Goal: Task Accomplishment & Management: Complete application form

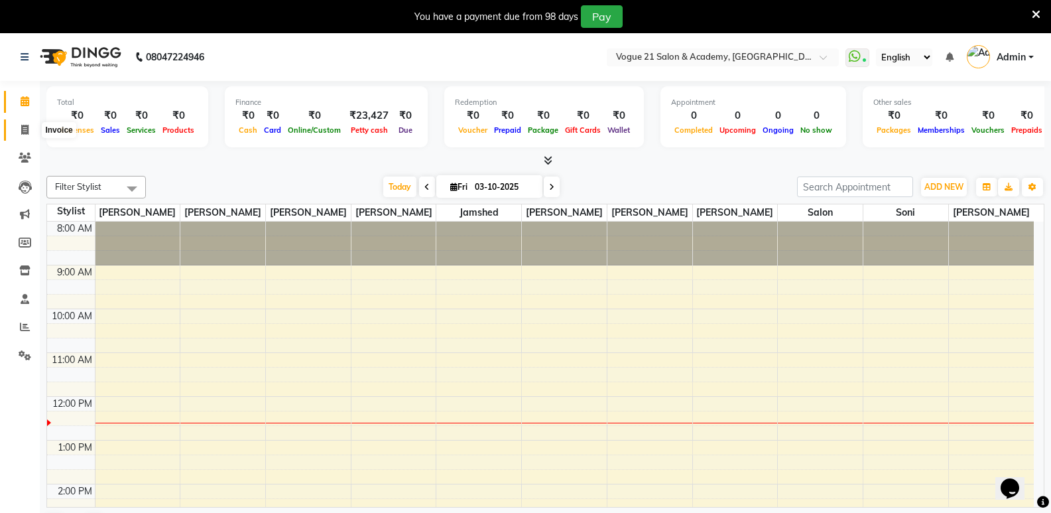
click at [29, 131] on span at bounding box center [24, 130] width 23 height 15
select select "service"
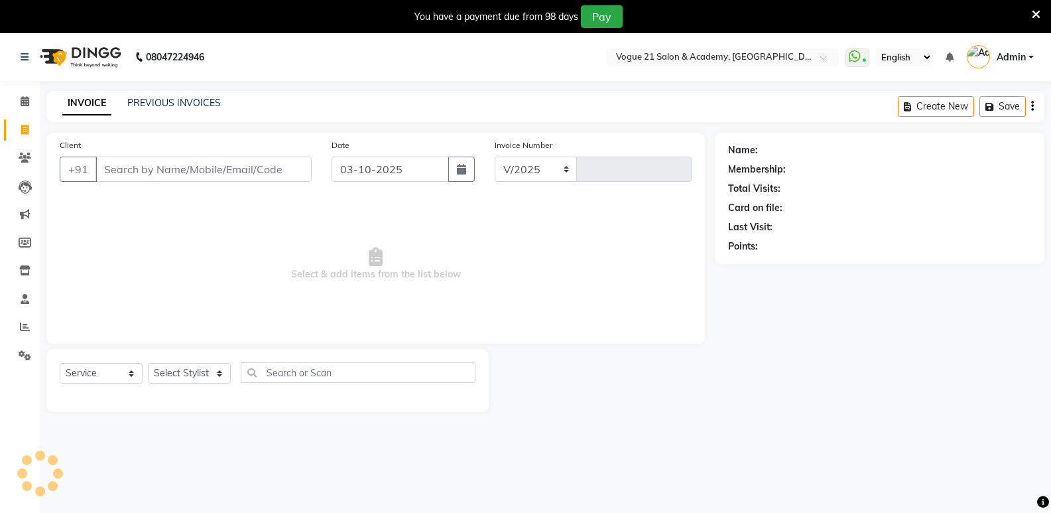
select select "4433"
type input "2963"
click at [176, 172] on input "Client" at bounding box center [203, 168] width 216 height 25
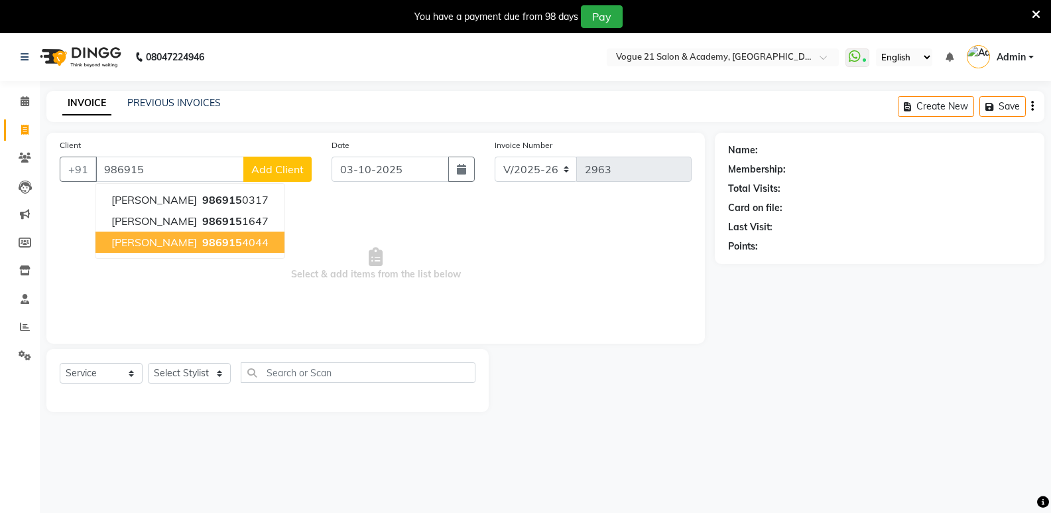
click at [155, 248] on span "[PERSON_NAME]" at bounding box center [154, 241] width 86 height 13
type input "9869154044"
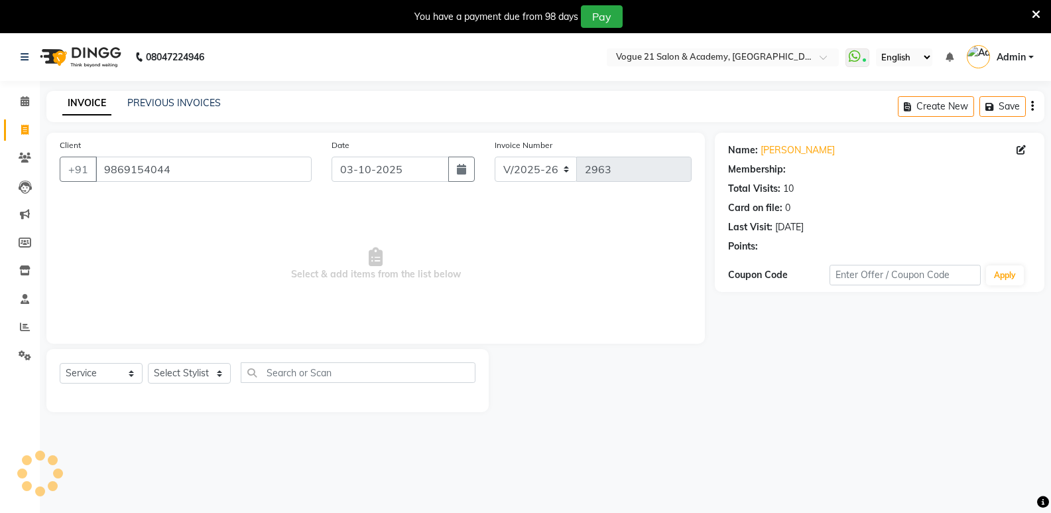
select select "1: Object"
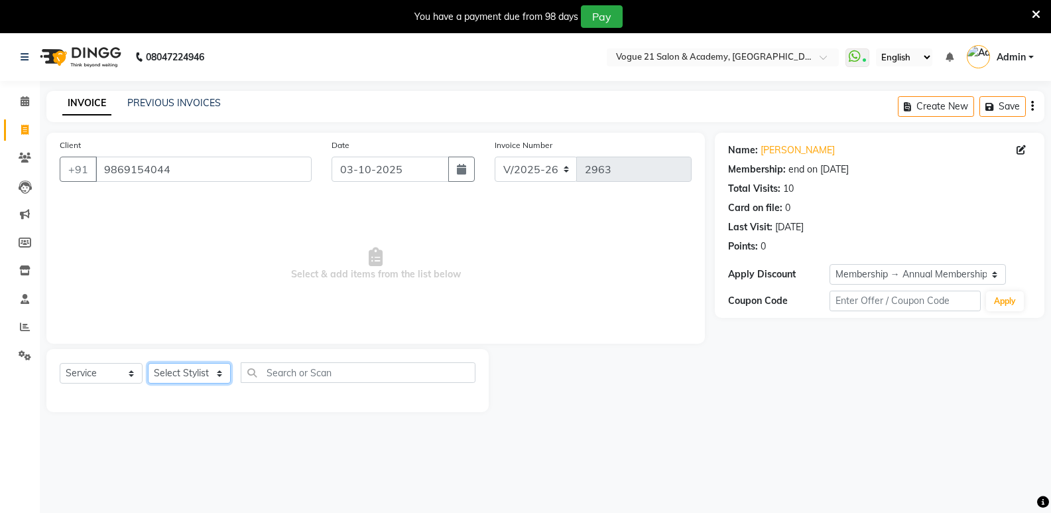
click at [194, 372] on select "Select Stylist [PERSON_NAME] [PERSON_NAME] [PERSON_NAME] [PERSON_NAME] [PERSON_…" at bounding box center [189, 373] width 83 height 21
select select "79160"
click at [148, 363] on select "Select Stylist [PERSON_NAME] [PERSON_NAME] [PERSON_NAME] [PERSON_NAME] [PERSON_…" at bounding box center [189, 373] width 83 height 21
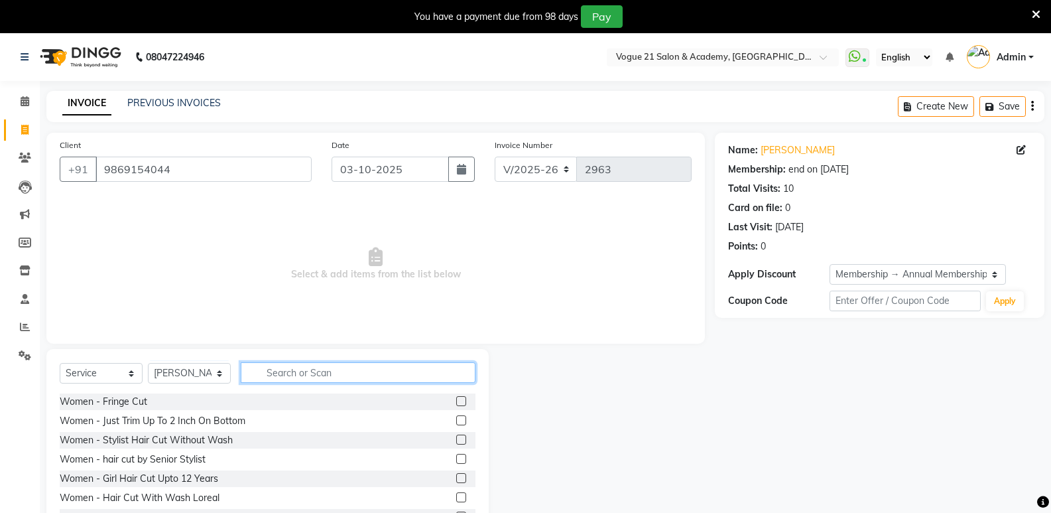
click at [326, 369] on input "text" at bounding box center [358, 372] width 235 height 21
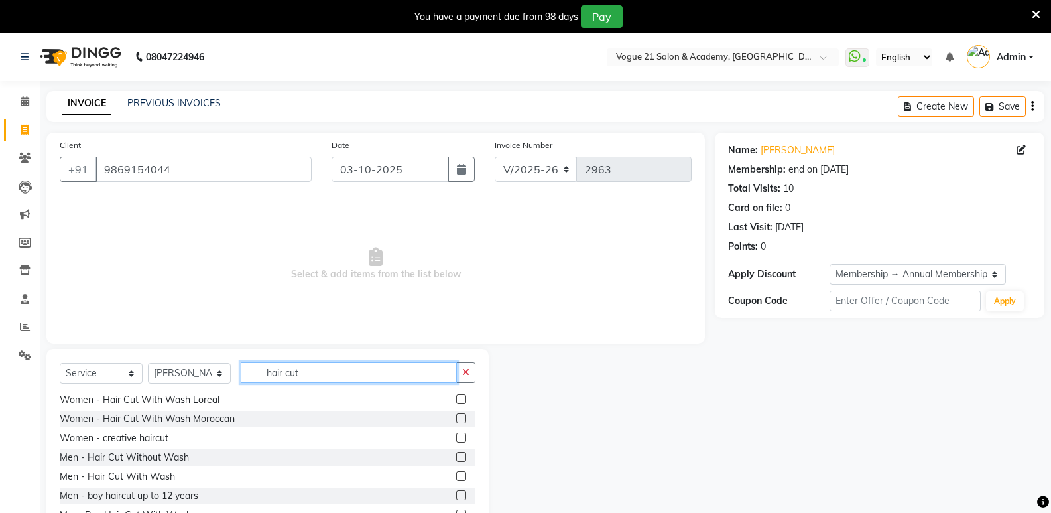
scroll to position [61, 0]
type input "hair cut"
click at [167, 453] on div "Men - Hair Cut Without Wash" at bounding box center [124, 456] width 129 height 14
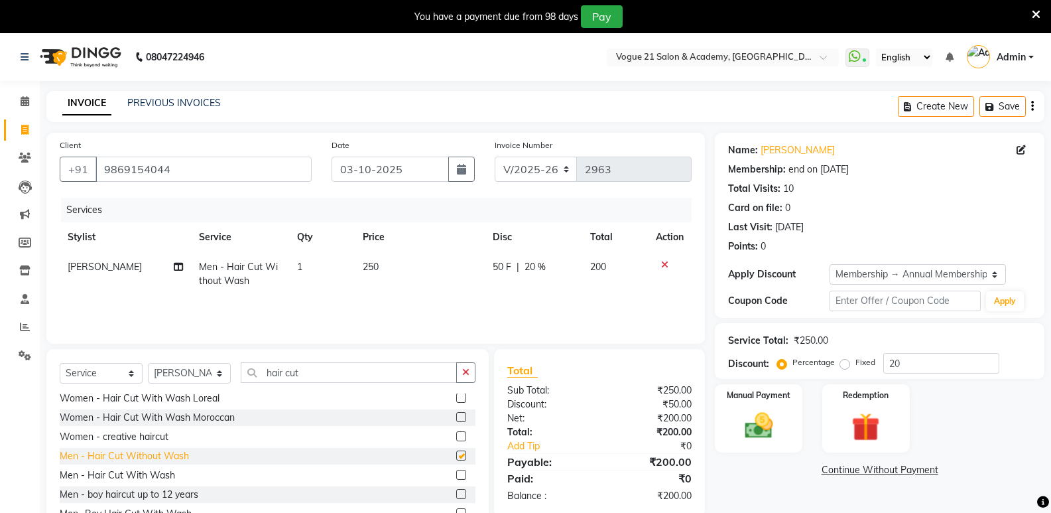
checkbox input "false"
click at [344, 375] on input "hair cut" at bounding box center [349, 372] width 216 height 21
type input "h"
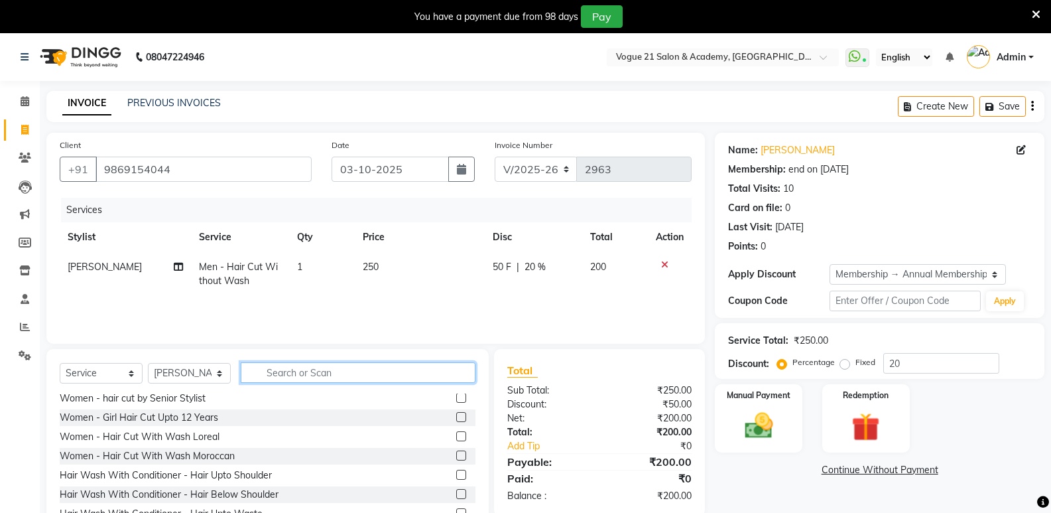
scroll to position [99, 0]
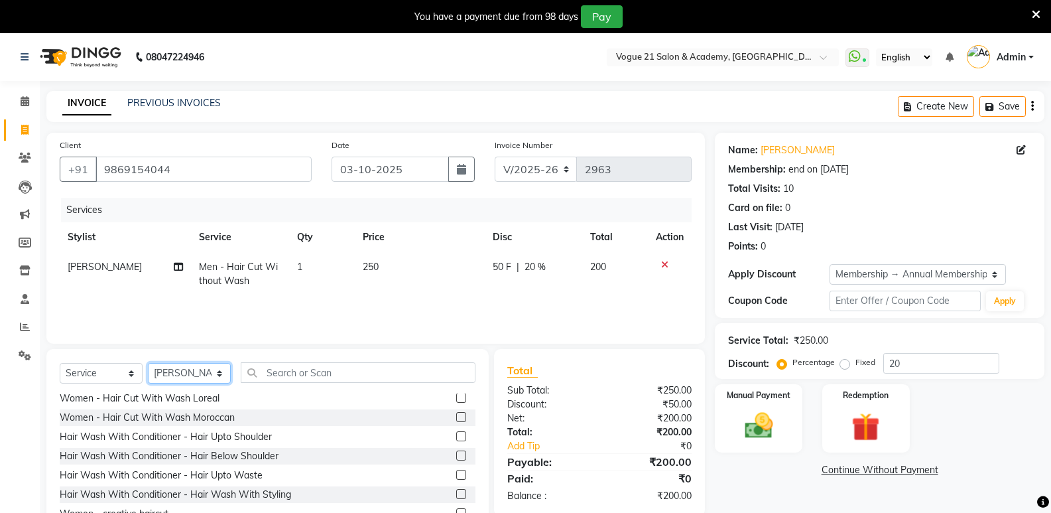
click at [205, 377] on select "Select Stylist [PERSON_NAME] [PERSON_NAME] [PERSON_NAME] [PERSON_NAME] [PERSON_…" at bounding box center [189, 373] width 83 height 21
select select "82620"
click at [148, 363] on select "Select Stylist [PERSON_NAME] [PERSON_NAME] [PERSON_NAME] [PERSON_NAME] [PERSON_…" at bounding box center [189, 373] width 83 height 21
click at [341, 374] on input "text" at bounding box center [358, 372] width 235 height 21
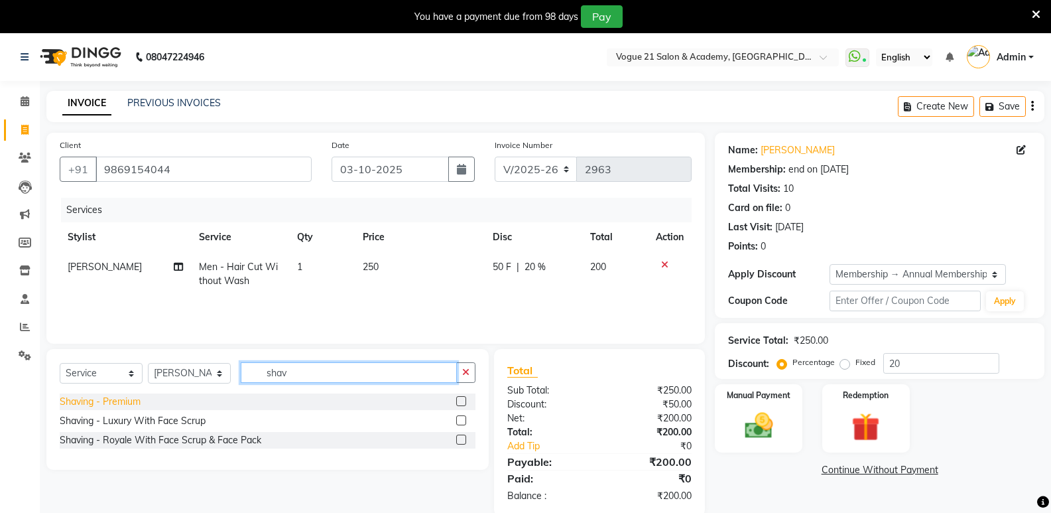
type input "shav"
click at [115, 398] on div "Shaving - Premium" at bounding box center [100, 401] width 81 height 14
checkbox input "false"
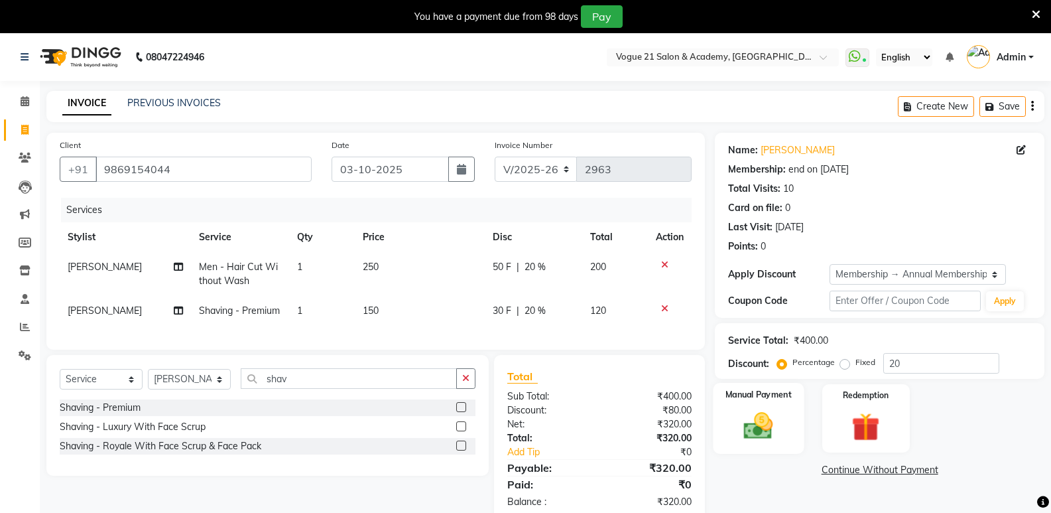
click at [743, 420] on img at bounding box center [758, 425] width 47 height 34
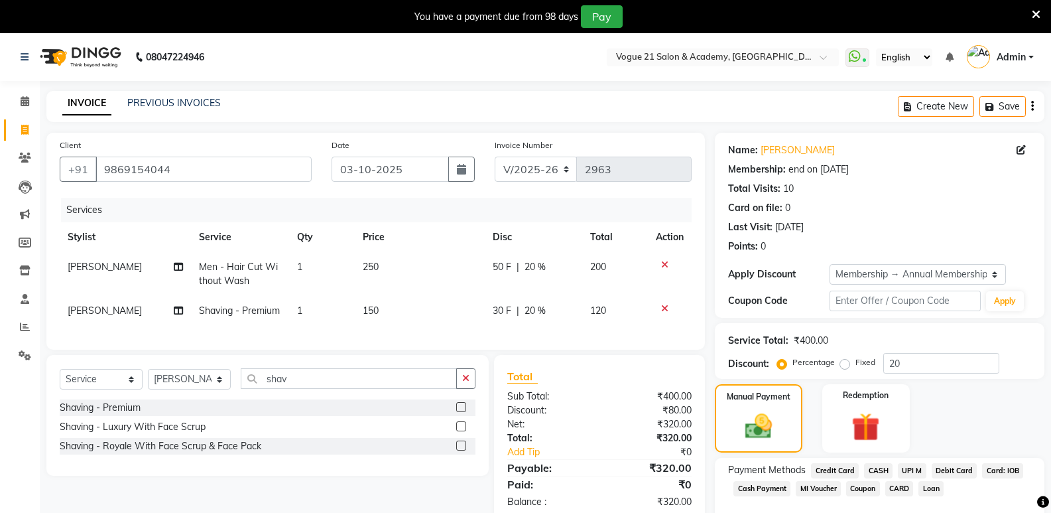
click at [904, 472] on span "UPI M" at bounding box center [912, 470] width 29 height 15
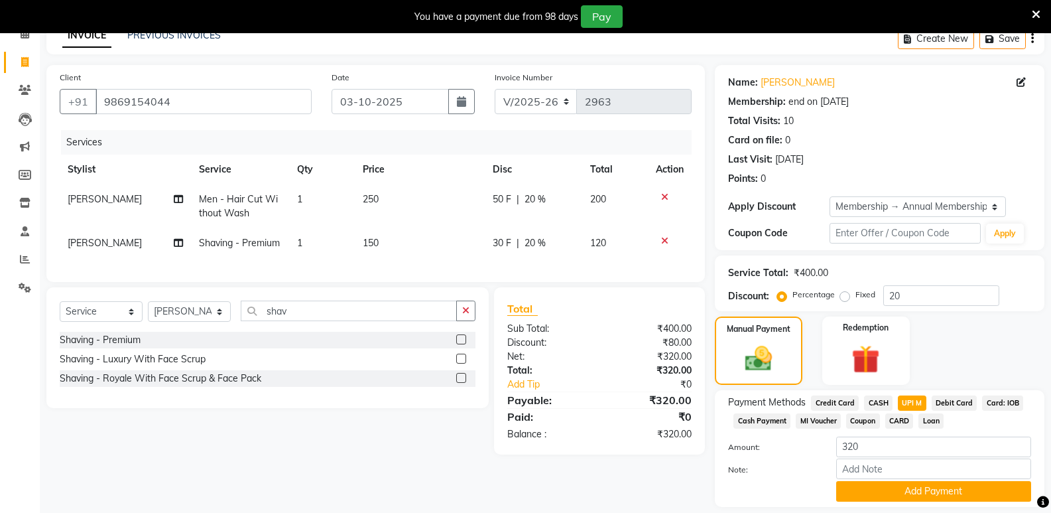
scroll to position [93, 0]
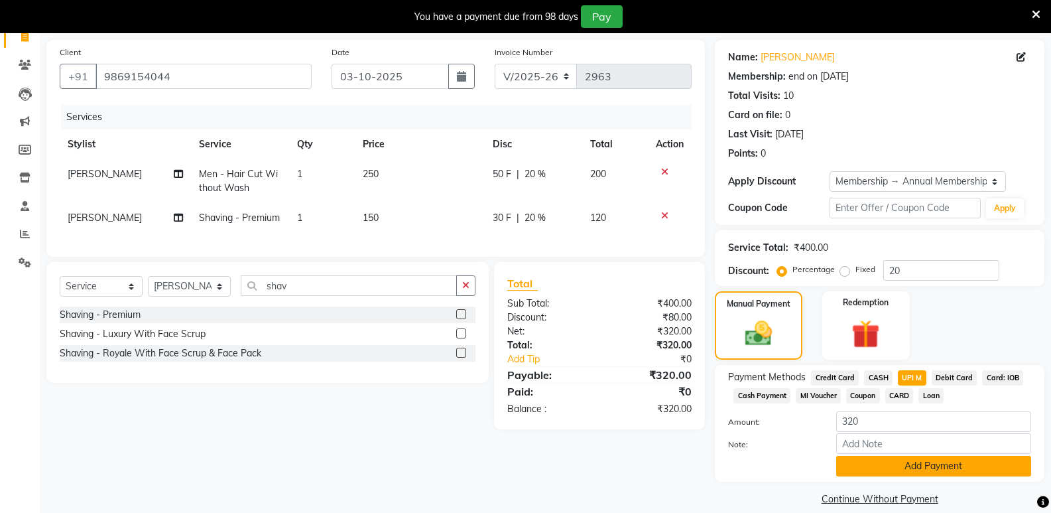
click at [912, 471] on button "Add Payment" at bounding box center [933, 465] width 195 height 21
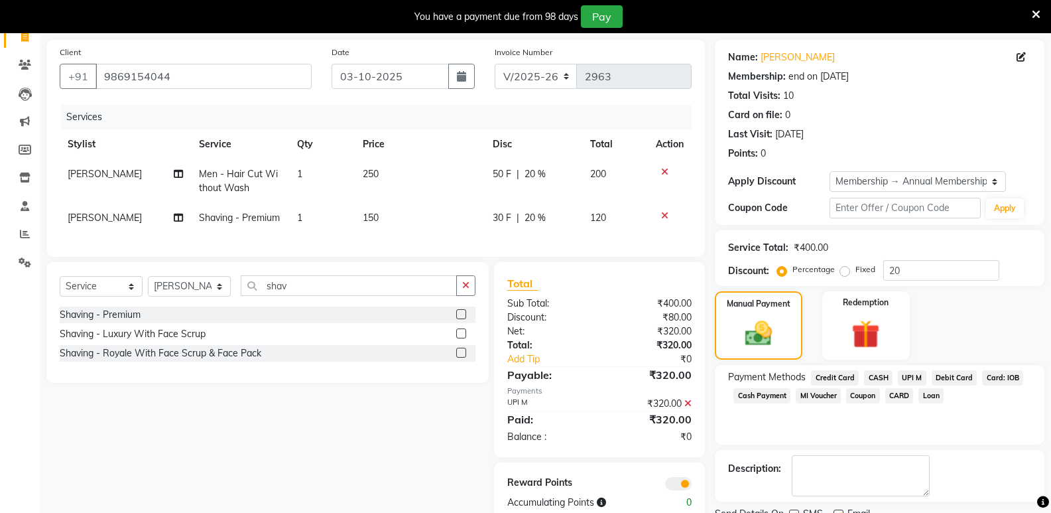
scroll to position [147, 0]
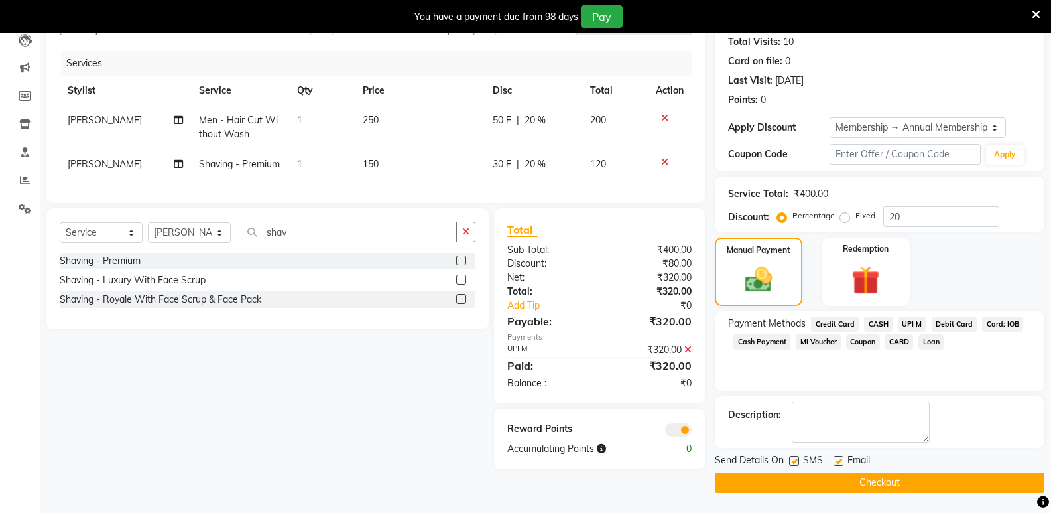
click at [901, 487] on button "Checkout" at bounding box center [880, 482] width 330 height 21
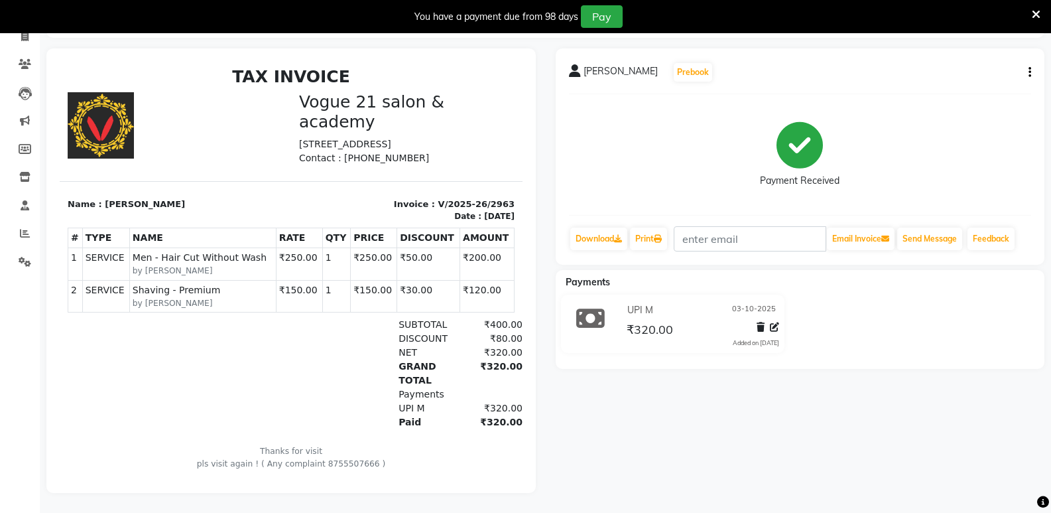
click at [1040, 9] on icon at bounding box center [1036, 15] width 9 height 12
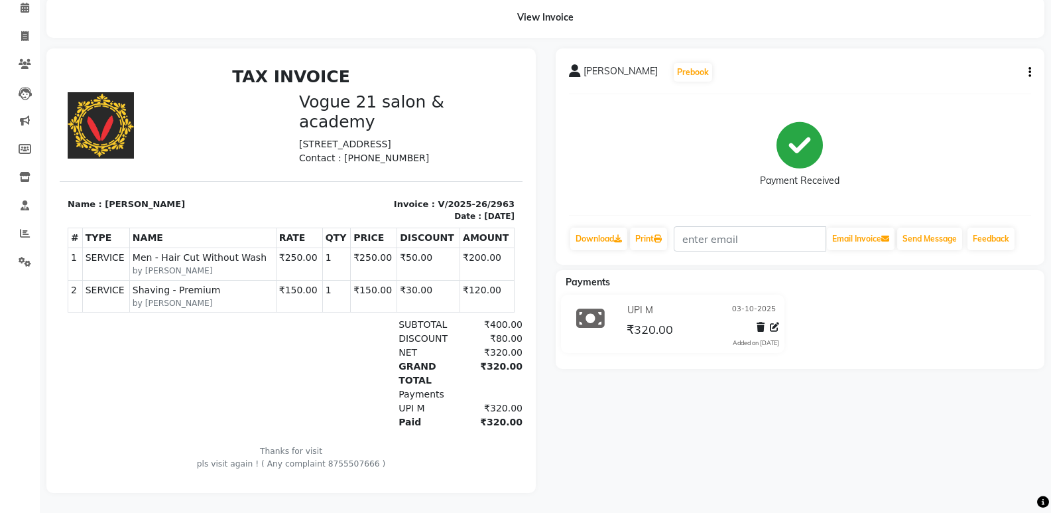
scroll to position [70, 0]
click at [30, 29] on span at bounding box center [24, 36] width 23 height 15
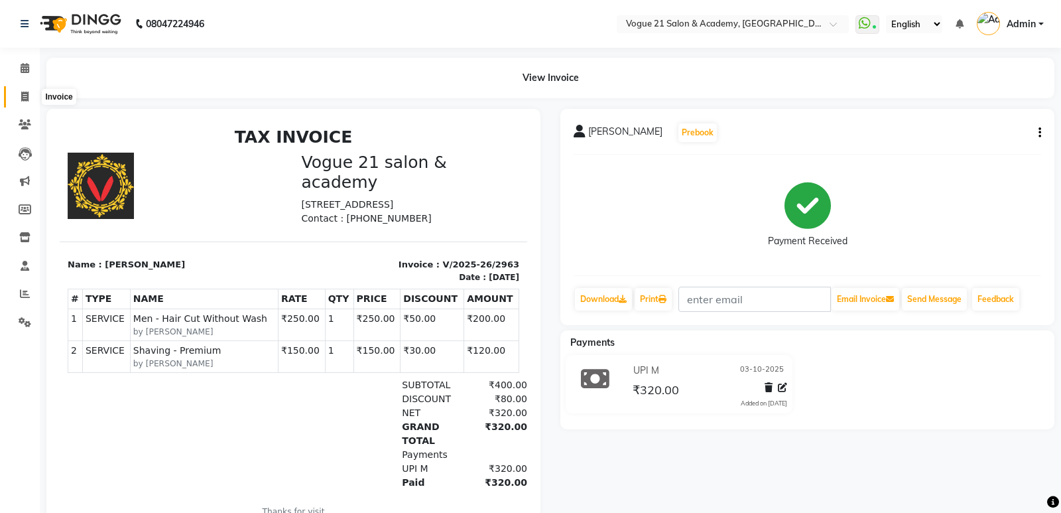
select select "service"
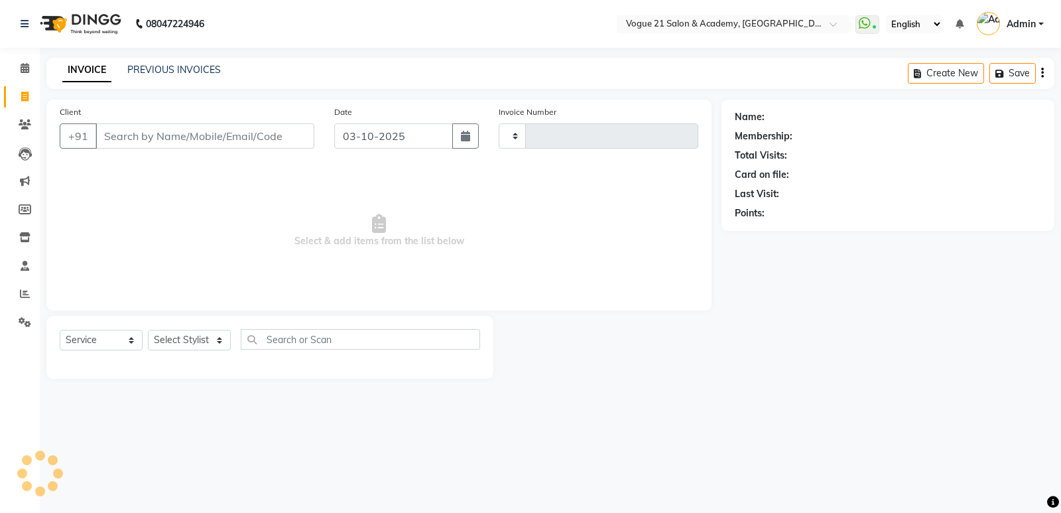
type input "2964"
select select "4433"
click at [178, 342] on select "Select Stylist [PERSON_NAME] [PERSON_NAME] [PERSON_NAME] [PERSON_NAME] [PERSON_…" at bounding box center [189, 340] width 83 height 21
select select "79160"
click at [148, 330] on select "Select Stylist [PERSON_NAME] [PERSON_NAME] [PERSON_NAME] [PERSON_NAME] [PERSON_…" at bounding box center [189, 340] width 83 height 21
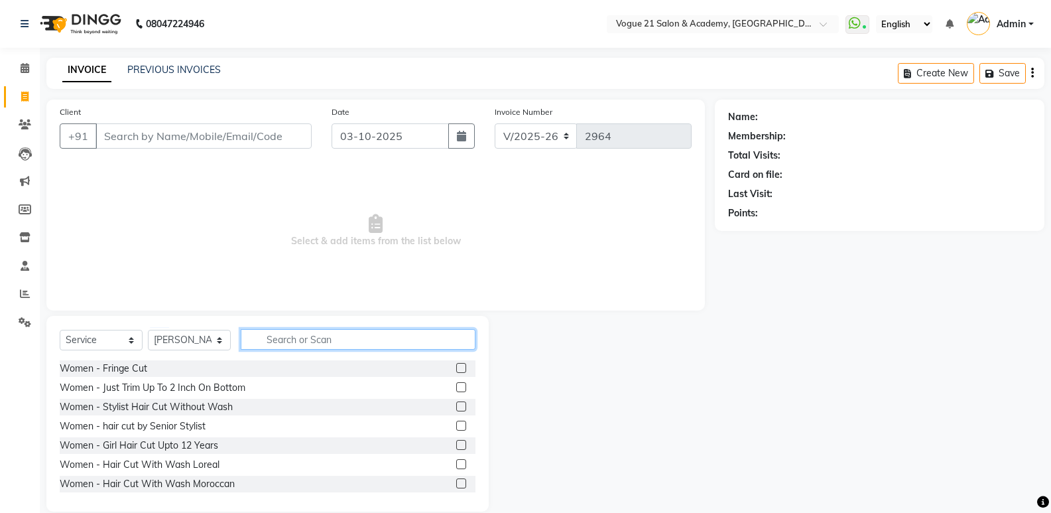
click at [320, 343] on input "text" at bounding box center [358, 339] width 235 height 21
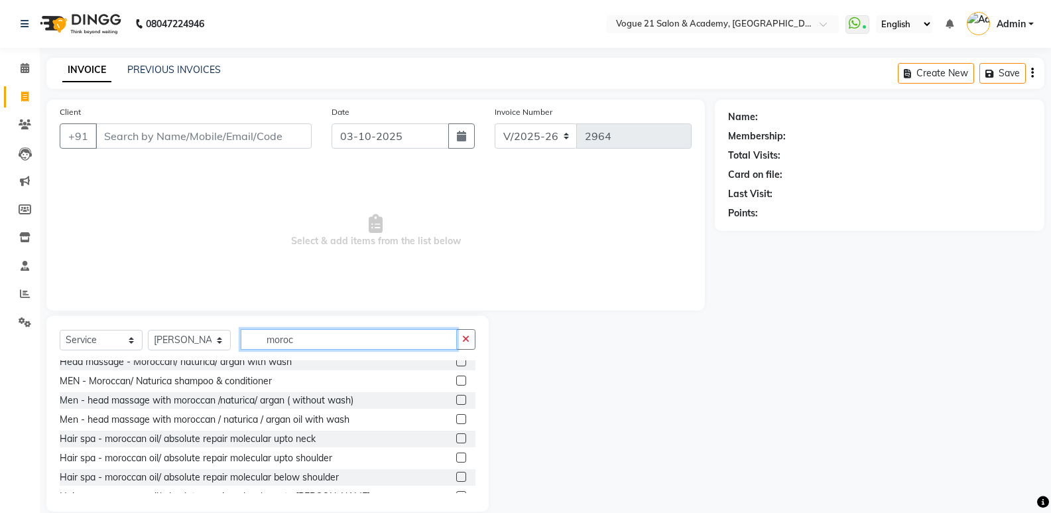
scroll to position [79, 0]
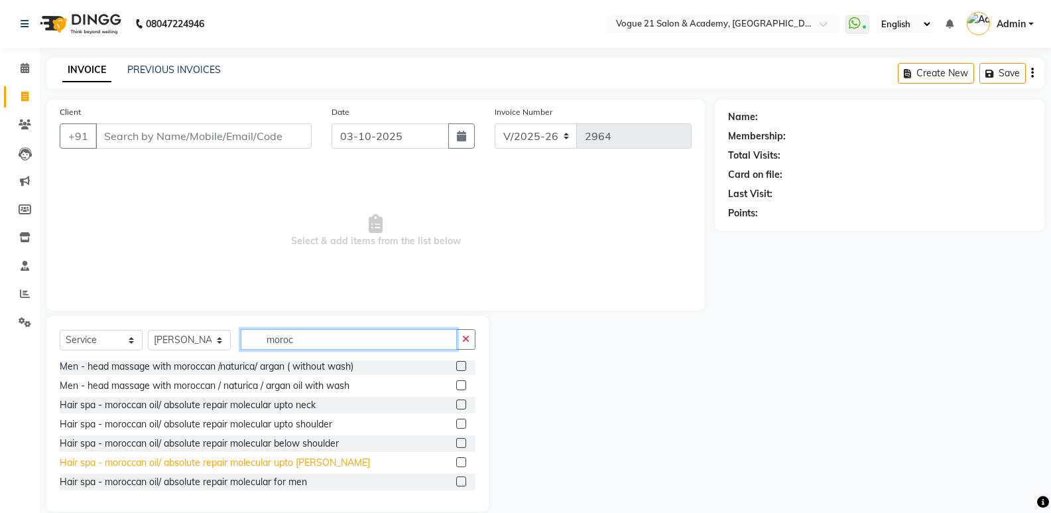
type input "moroc"
click at [308, 458] on div "Hair spa - moroccan oil/ absolute repair molecular upto [PERSON_NAME]" at bounding box center [215, 462] width 310 height 14
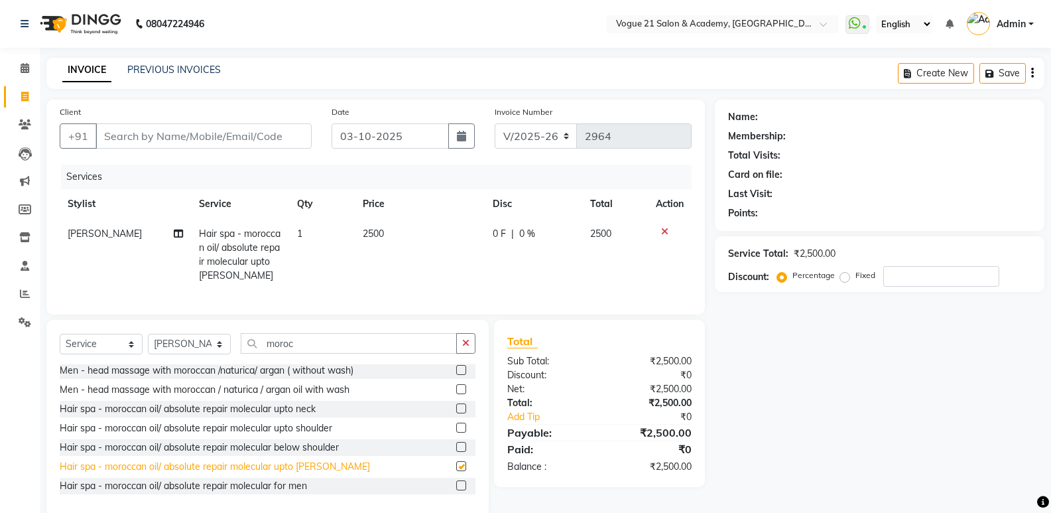
checkbox input "false"
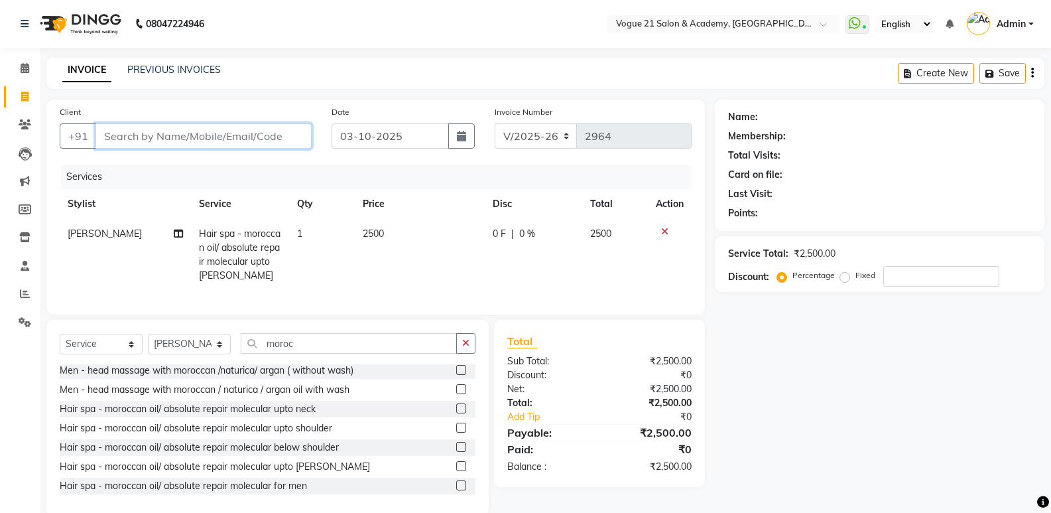
click at [166, 136] on input "Client" at bounding box center [203, 135] width 216 height 25
click at [222, 142] on input "Client" at bounding box center [203, 135] width 216 height 25
type input "9"
type input "0"
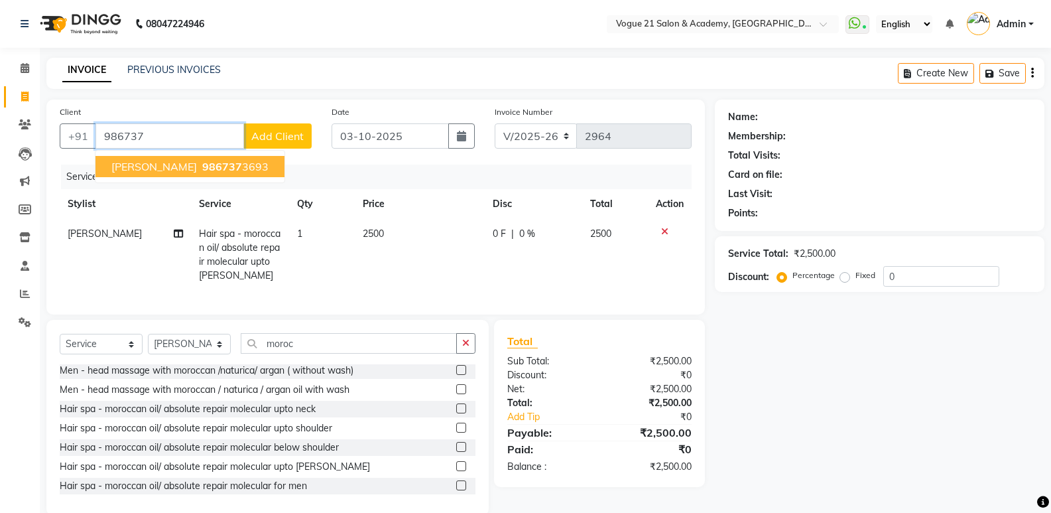
click at [244, 164] on ngb-highlight "986737 3693" at bounding box center [234, 166] width 69 height 13
type input "9867373693"
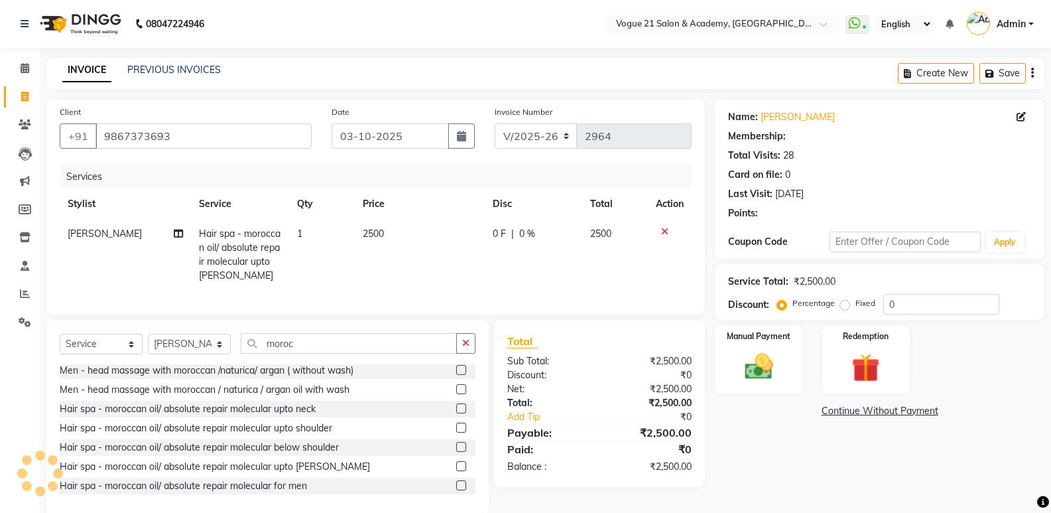
type input "20"
select select "1: Object"
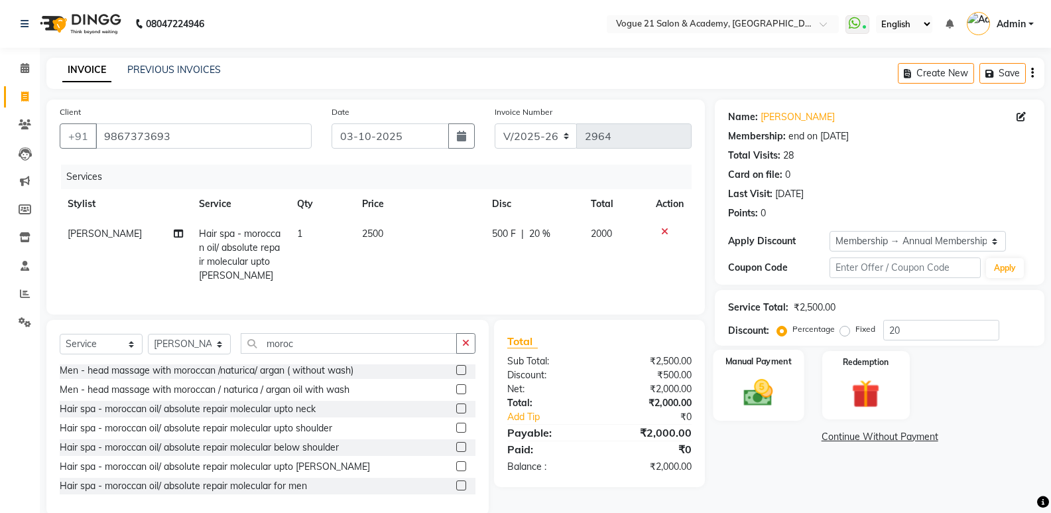
click at [755, 405] on img at bounding box center [758, 392] width 47 height 34
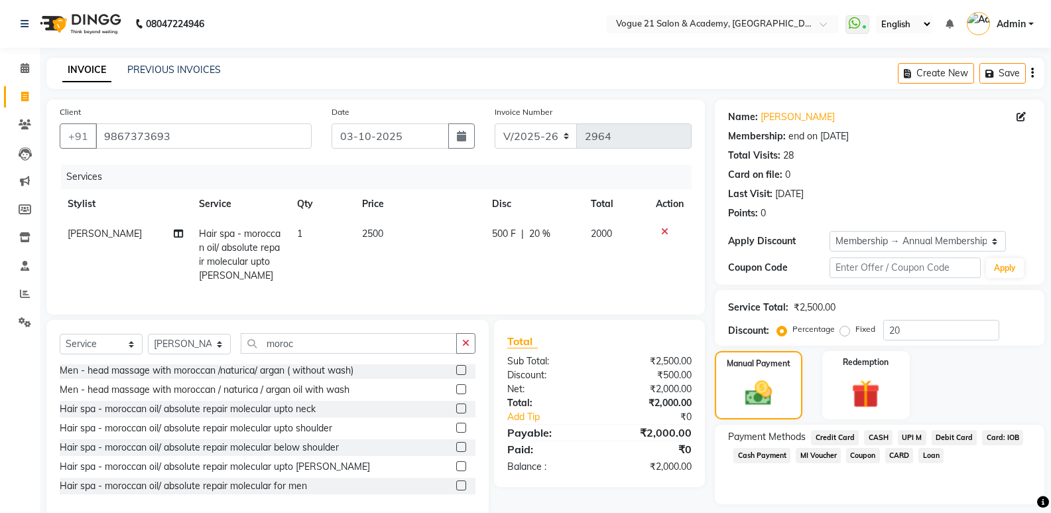
click at [908, 439] on span "UPI M" at bounding box center [912, 437] width 29 height 15
click at [837, 436] on span "Credit Card" at bounding box center [835, 437] width 48 height 15
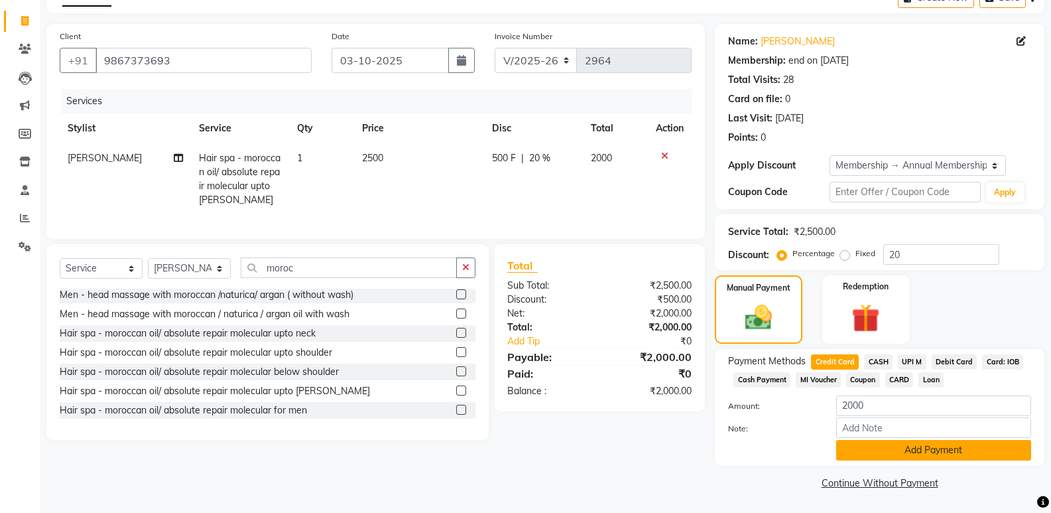
click at [919, 450] on button "Add Payment" at bounding box center [933, 450] width 195 height 21
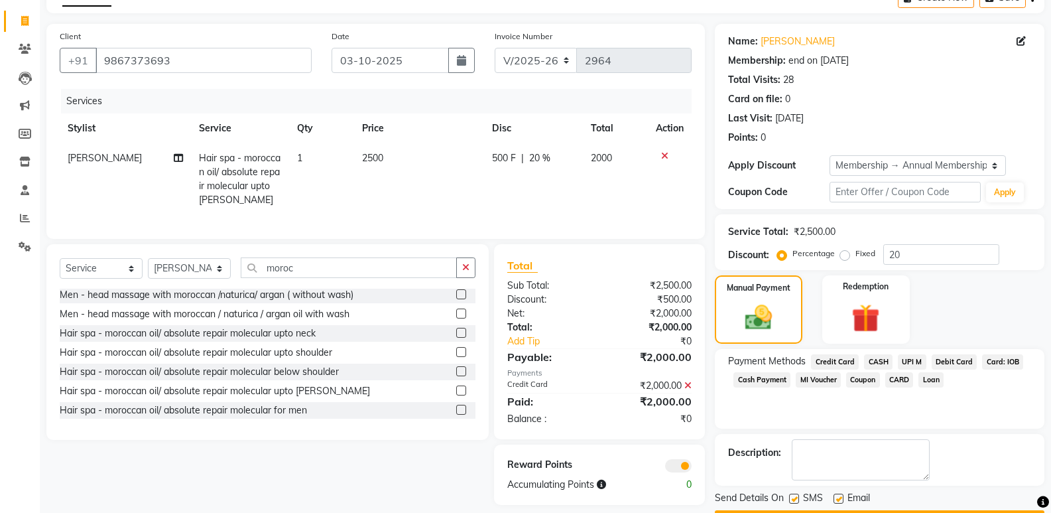
scroll to position [113, 0]
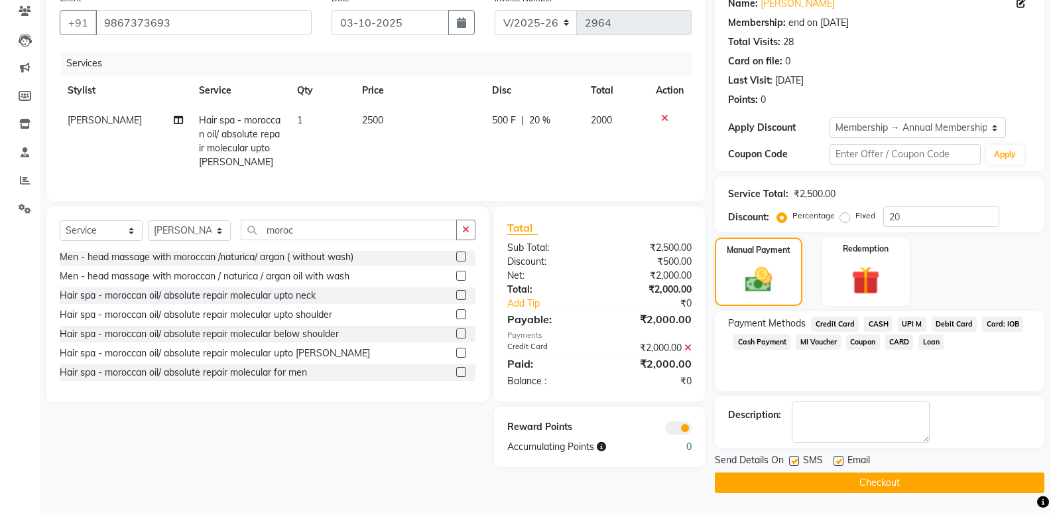
click at [857, 480] on button "Checkout" at bounding box center [880, 482] width 330 height 21
